Goal: Transaction & Acquisition: Purchase product/service

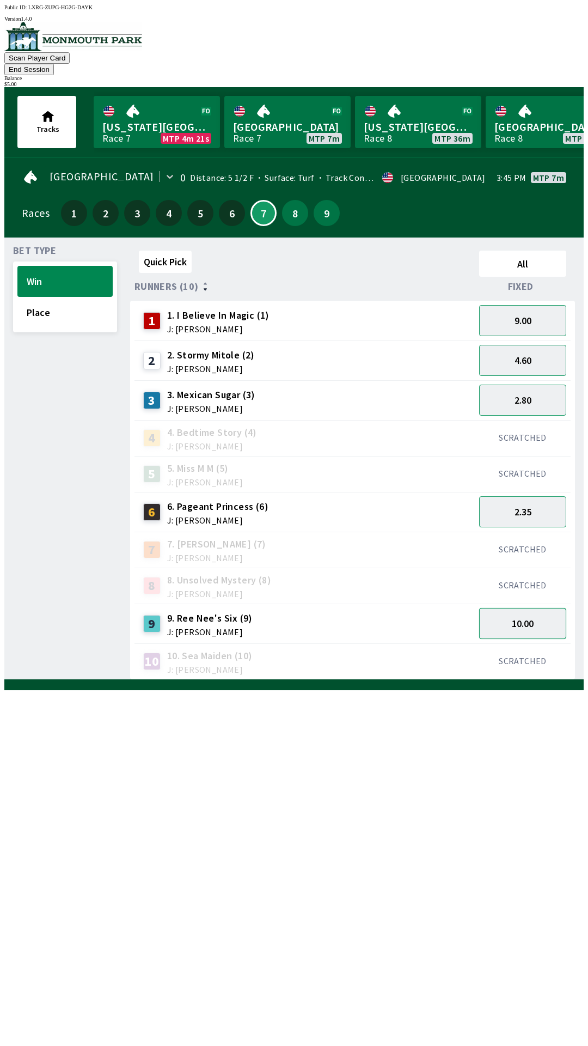
click at [540, 609] on button "10.00" at bounding box center [522, 623] width 87 height 31
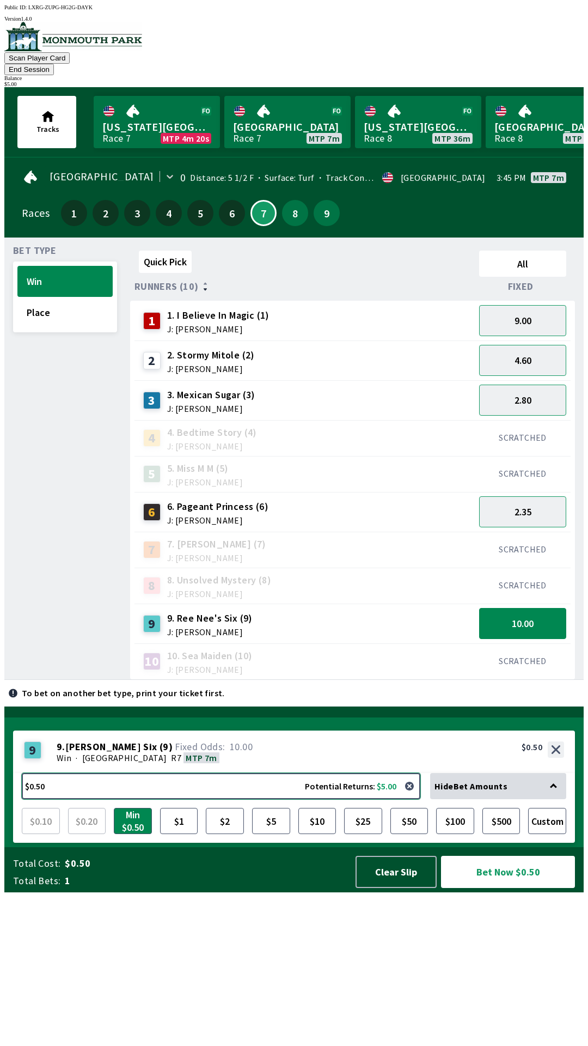
click at [215, 799] on button "$0.50 Potential Returns: $5.00" at bounding box center [221, 786] width 399 height 26
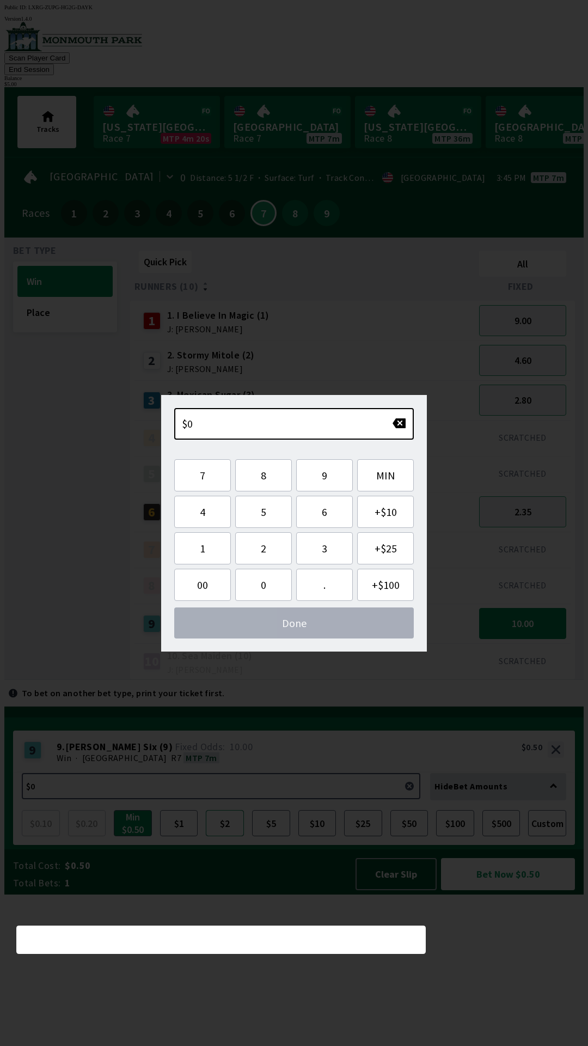
click at [228, 836] on button "$2" at bounding box center [225, 823] width 38 height 26
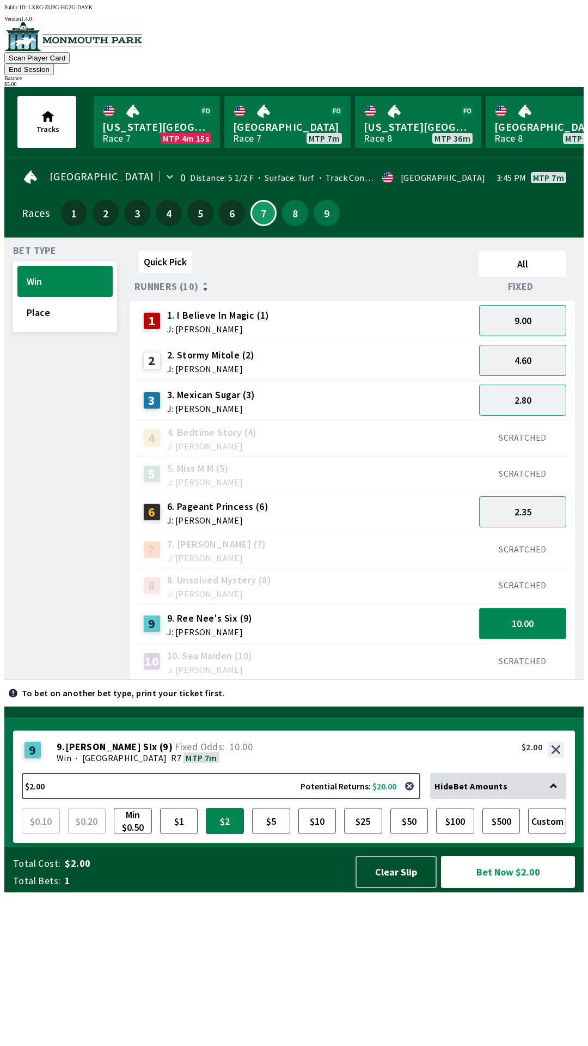
click at [534, 608] on button "10.00" at bounding box center [522, 623] width 87 height 31
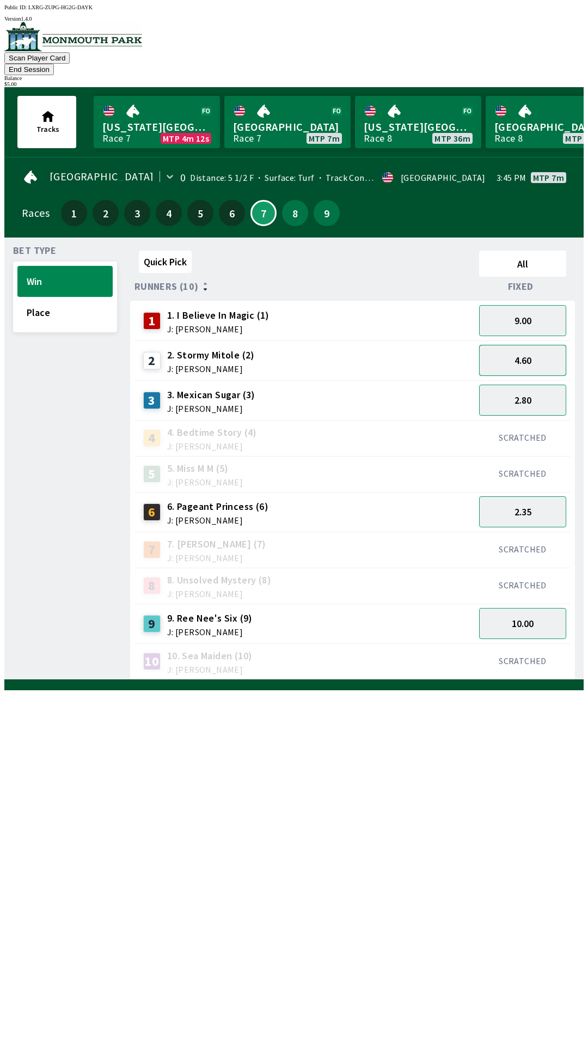
click at [531, 347] on button "4.60" at bounding box center [522, 360] width 87 height 31
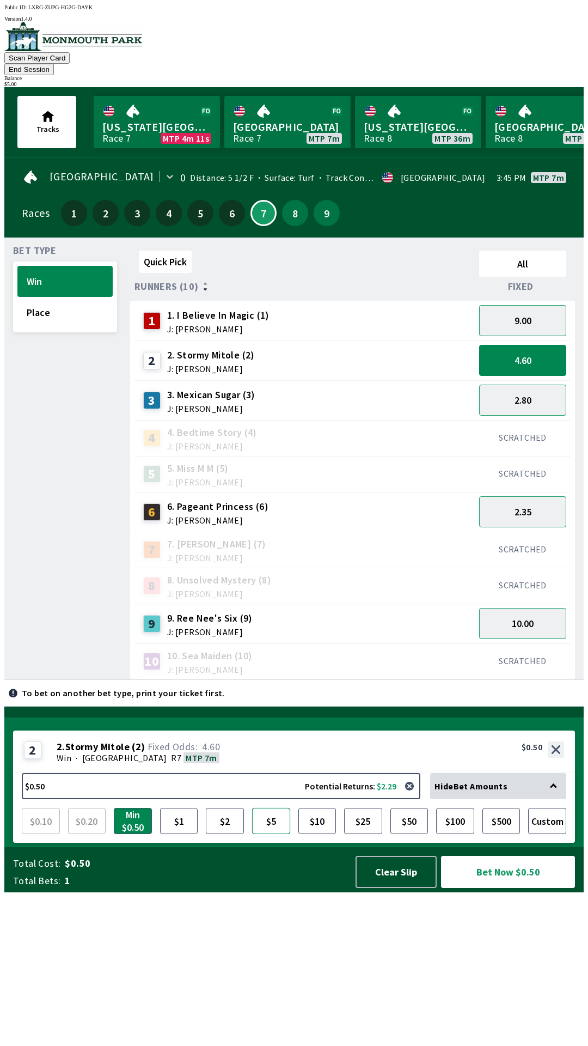
click at [277, 834] on button "$5" at bounding box center [271, 821] width 38 height 26
click at [400, 888] on button "Clear Slip" at bounding box center [396, 872] width 81 height 32
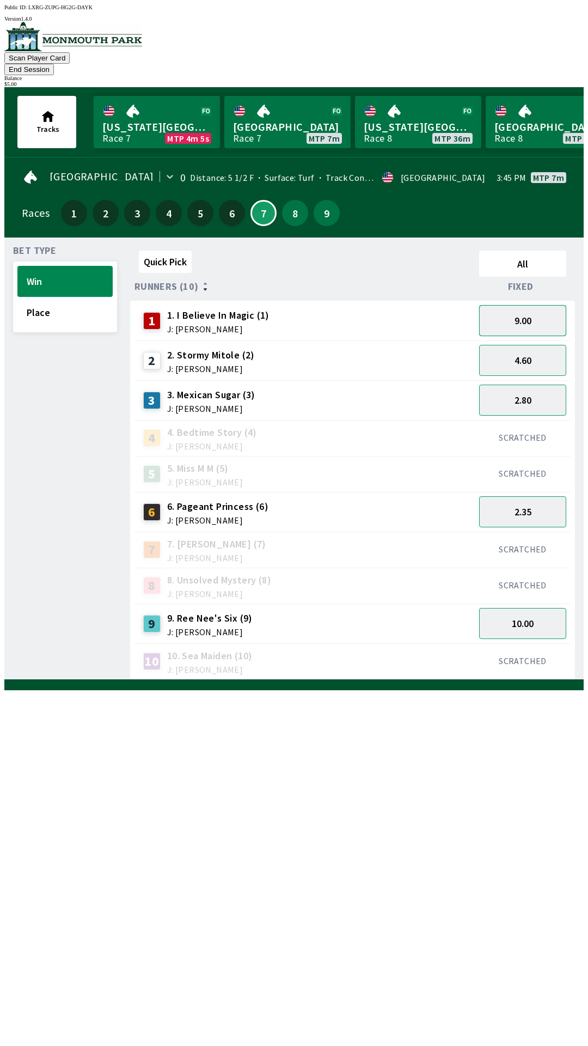
click at [533, 305] on button "9.00" at bounding box center [522, 320] width 87 height 31
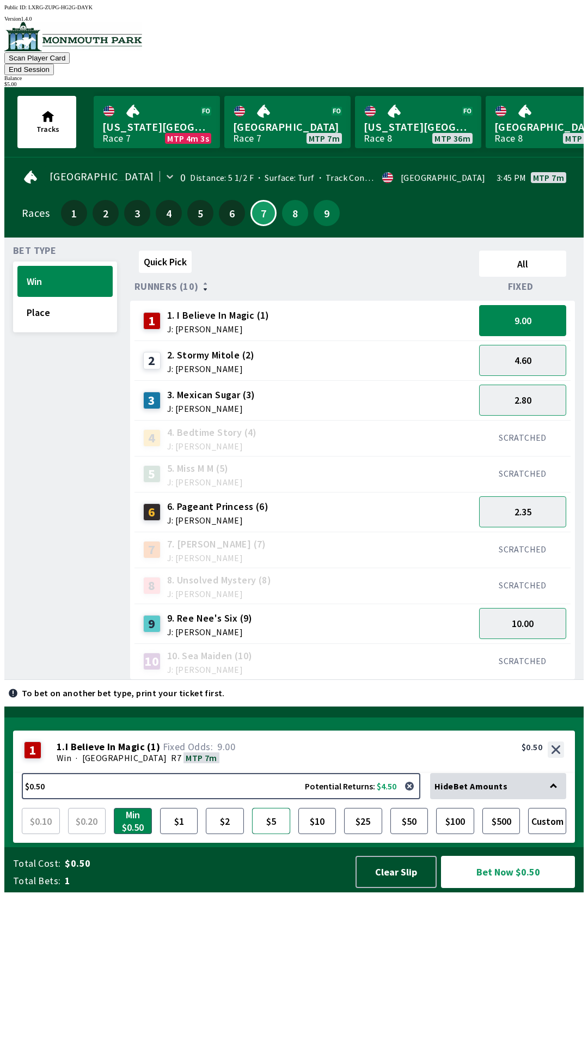
click at [269, 834] on button "$5" at bounding box center [271, 821] width 38 height 26
click at [530, 888] on button "Bet Now $5.00" at bounding box center [508, 872] width 134 height 32
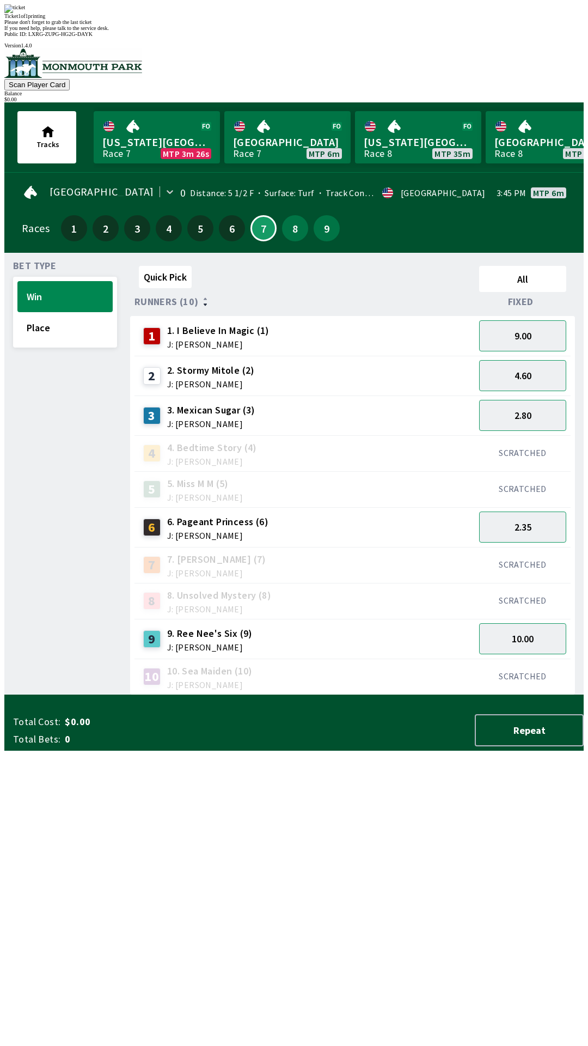
click at [189, 695] on div "Quick Pick All Runners (10) Fixed 1 1. I Believe In Magic (1) J: [PERSON_NAME] …" at bounding box center [357, 479] width 454 height 434
